Goal: Task Accomplishment & Management: Manage account settings

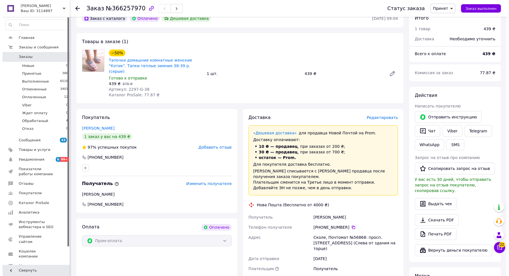
scroll to position [35, 0]
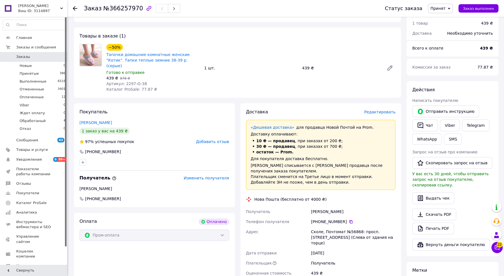
click at [380, 110] on span "Редактировать" at bounding box center [379, 112] width 31 height 4
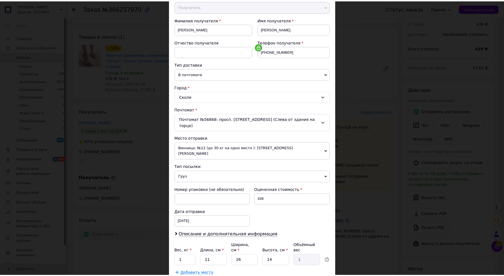
scroll to position [93, 0]
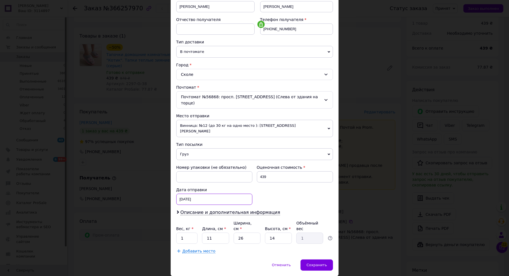
click at [203, 194] on div "[DATE] < 2025 > < Октябрь > Пн Вт Ср Чт Пт Сб Вс 29 30 1 2 3 4 5 6 7 8 9 10 11 …" at bounding box center [214, 199] width 76 height 11
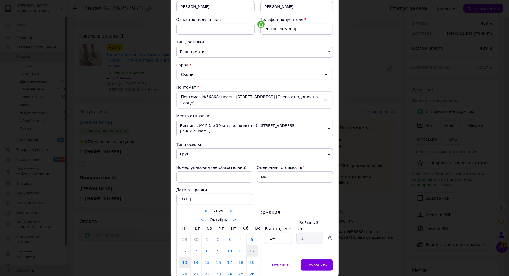
click at [186, 257] on link "13" at bounding box center [184, 262] width 11 height 11
type input "[DATE]"
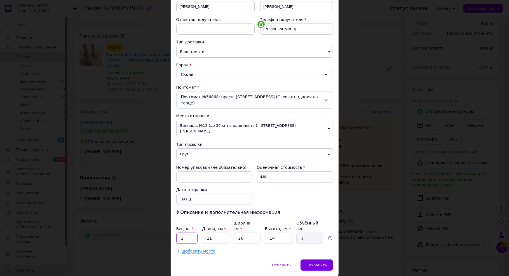
drag, startPoint x: 186, startPoint y: 217, endPoint x: 179, endPoint y: 216, distance: 7.4
click at [179, 233] on input "1" at bounding box center [187, 238] width 22 height 11
type input "2"
click at [296, 181] on div "Номер упаковки (не обязательно) Оценочная стоимость 439 Дата отправки [DATE] < …" at bounding box center [254, 184] width 161 height 45
drag, startPoint x: 216, startPoint y: 221, endPoint x: 204, endPoint y: 220, distance: 11.2
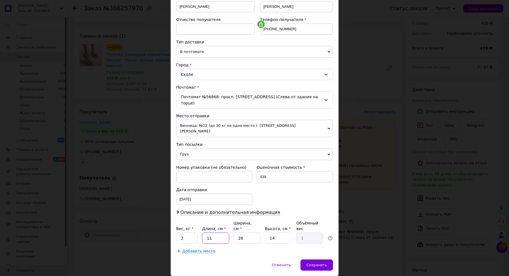
click at [204, 233] on input "11" at bounding box center [215, 238] width 27 height 11
type input "2"
type input "0.18"
type input "22"
type input "2"
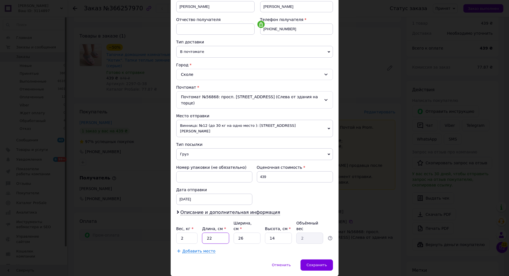
type input "22"
click at [316, 177] on div "Номер упаковки (не обязательно) Оценочная стоимость 439 Дата отправки [DATE] < …" at bounding box center [254, 184] width 161 height 45
click at [316, 263] on span "Сохранить" at bounding box center [316, 265] width 20 height 4
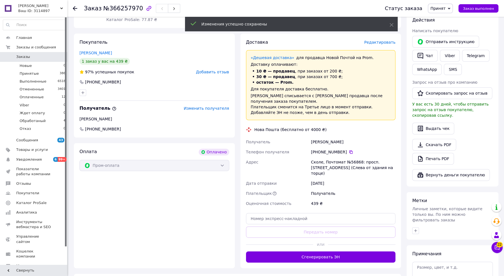
scroll to position [140, 0]
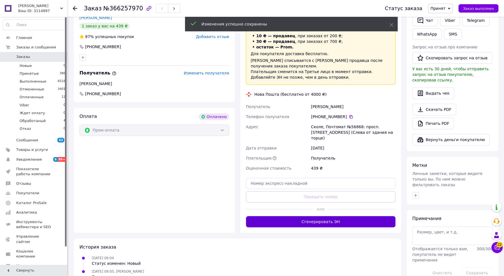
click at [355, 216] on button "Сгенерировать ЭН" at bounding box center [321, 221] width 150 height 11
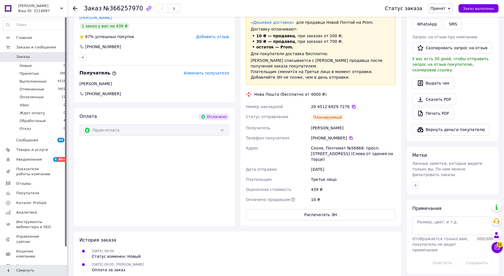
click at [352, 104] on icon at bounding box center [354, 106] width 4 height 4
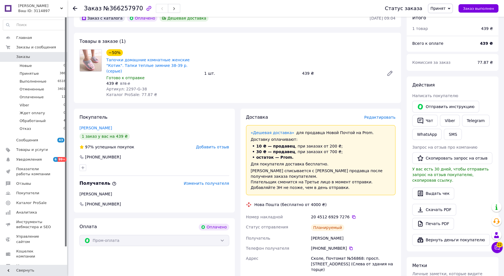
scroll to position [35, 0]
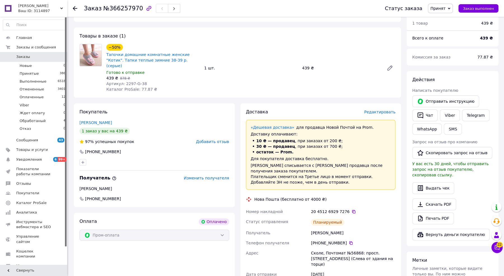
click at [25, 57] on span "Заказы" at bounding box center [23, 56] width 14 height 5
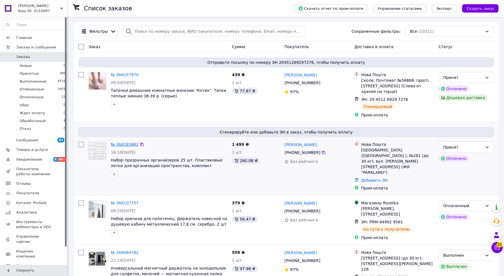
click at [126, 144] on link "№ 366183861" at bounding box center [125, 144] width 28 height 4
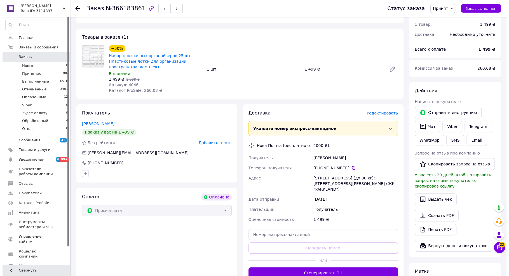
scroll to position [70, 0]
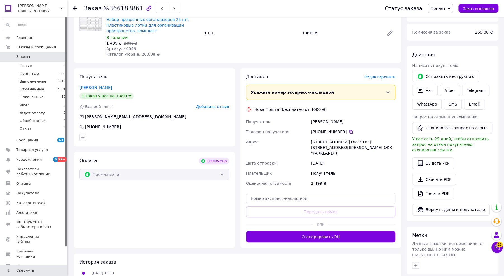
click at [383, 77] on span "Редактировать" at bounding box center [379, 77] width 31 height 4
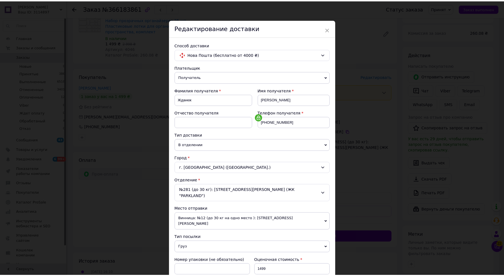
scroll to position [93, 0]
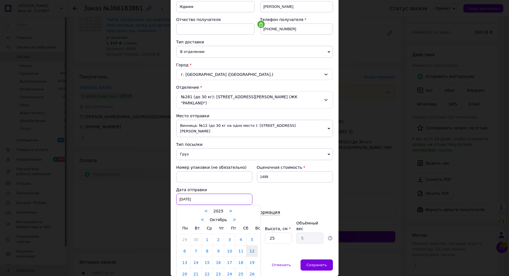
click at [198, 194] on div "[DATE] < 2025 > < Октябрь > Пн Вт Ср Чт Пт Сб Вс 29 30 1 2 3 4 5 6 7 8 9 10 11 …" at bounding box center [214, 199] width 76 height 11
click at [185, 257] on link "13" at bounding box center [184, 262] width 11 height 11
type input "[DATE]"
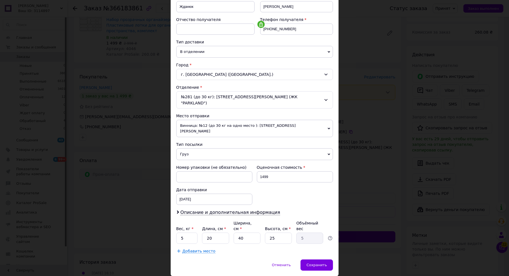
click at [284, 173] on div "Номер упаковки (не обязательно) Оценочная стоимость 1499 Дата отправки [DATE] <…" at bounding box center [254, 184] width 161 height 45
drag, startPoint x: 186, startPoint y: 217, endPoint x: 174, endPoint y: 218, distance: 12.9
click at [174, 218] on div "Способ доставки Нова Пошта (бесплатно от 4000 ₴) Плательщик Получатель Отправит…" at bounding box center [255, 101] width 168 height 316
type input "2"
click at [317, 181] on div "Номер упаковки (не обязательно) Оценочная стоимость 1499 Дата отправки [DATE] <…" at bounding box center [254, 184] width 161 height 45
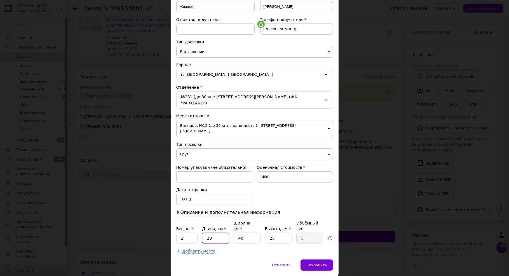
click at [206, 233] on input "20" at bounding box center [215, 238] width 27 height 11
drag, startPoint x: 268, startPoint y: 218, endPoint x: 276, endPoint y: 217, distance: 7.9
click at [276, 233] on input "25" at bounding box center [278, 238] width 27 height 11
type input "1"
type input "0.2"
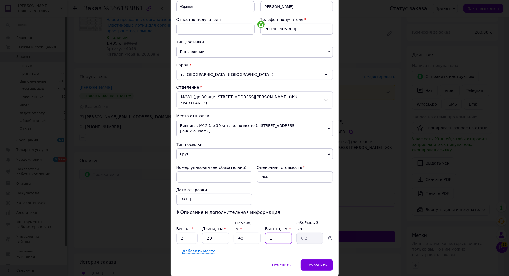
type input "10"
type input "2"
type input "10"
click at [267, 236] on div "Способ доставки Нова Пошта (бесплатно от 4000 ₴) Плательщик Получатель Отправит…" at bounding box center [255, 101] width 168 height 316
click at [318, 263] on span "Сохранить" at bounding box center [316, 265] width 20 height 4
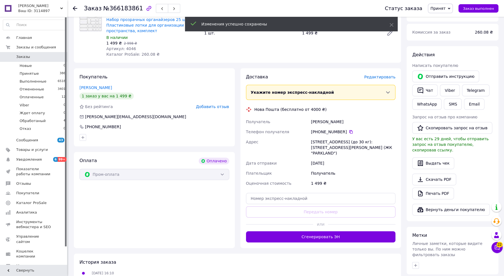
scroll to position [105, 0]
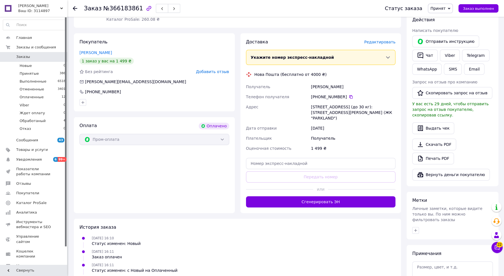
drag, startPoint x: 332, startPoint y: 195, endPoint x: 346, endPoint y: 199, distance: 14.3
click at [332, 196] on button "Сгенерировать ЭН" at bounding box center [321, 201] width 150 height 11
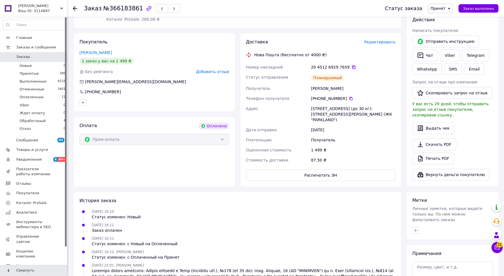
click at [352, 67] on icon at bounding box center [354, 67] width 4 height 4
